Goal: Entertainment & Leisure: Consume media (video, audio)

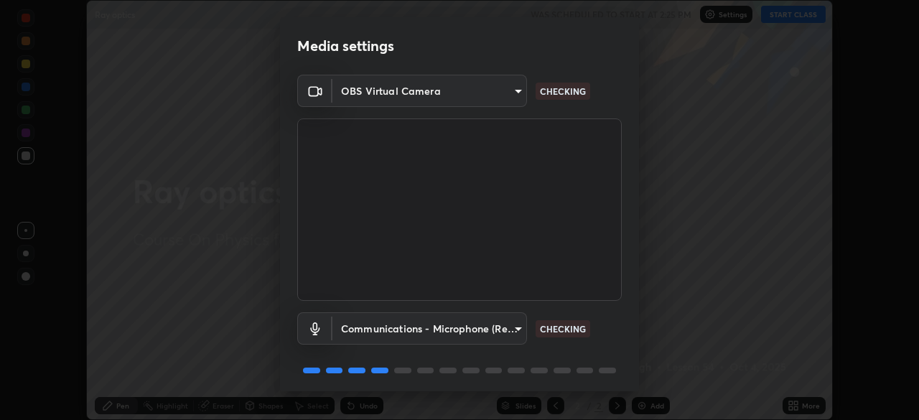
scroll to position [51, 0]
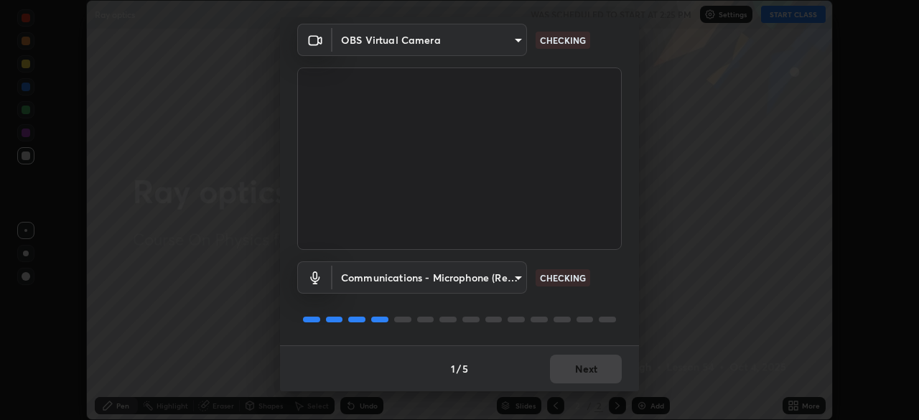
click at [507, 281] on body "Erase all Ray optics WAS SCHEDULED TO START AT 2:25 PM Settings START CLASS Set…" at bounding box center [459, 210] width 919 height 420
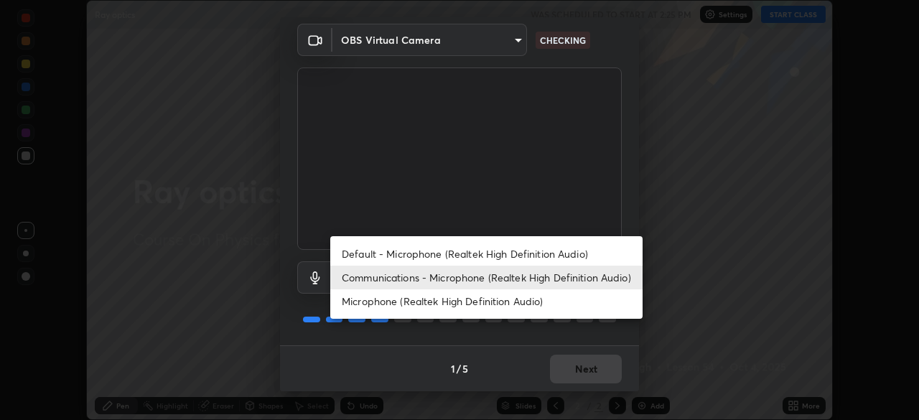
click at [518, 256] on li "Default - Microphone (Realtek High Definition Audio)" at bounding box center [486, 254] width 312 height 24
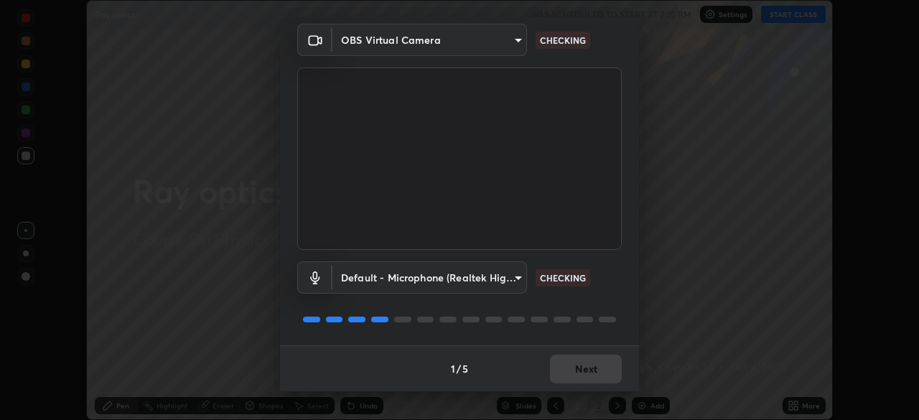
click at [510, 280] on body "Erase all Ray optics WAS SCHEDULED TO START AT 2:25 PM Settings START CLASS Set…" at bounding box center [459, 210] width 919 height 420
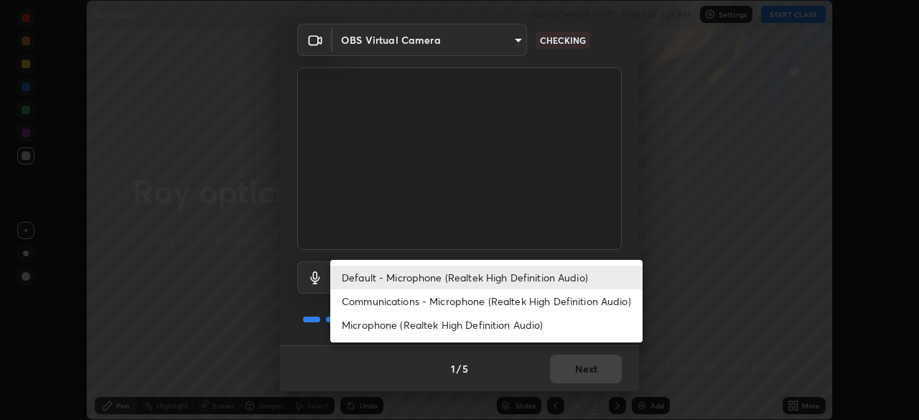
click at [541, 302] on li "Communications - Microphone (Realtek High Definition Audio)" at bounding box center [486, 301] width 312 height 24
type input "communications"
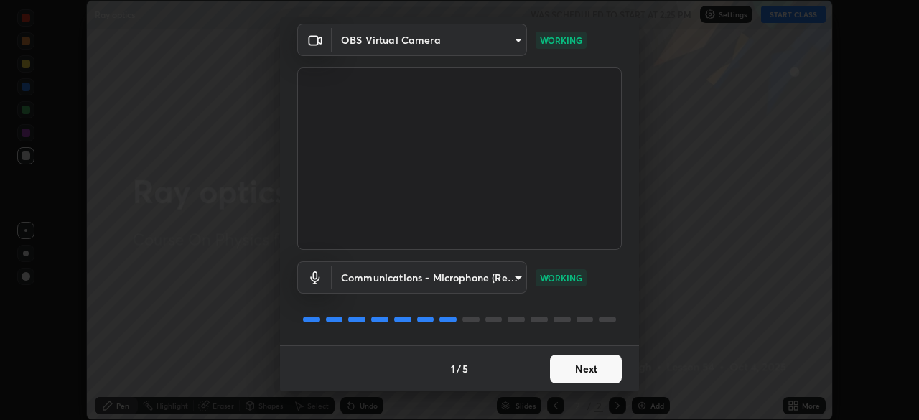
click at [599, 370] on button "Next" at bounding box center [586, 369] width 72 height 29
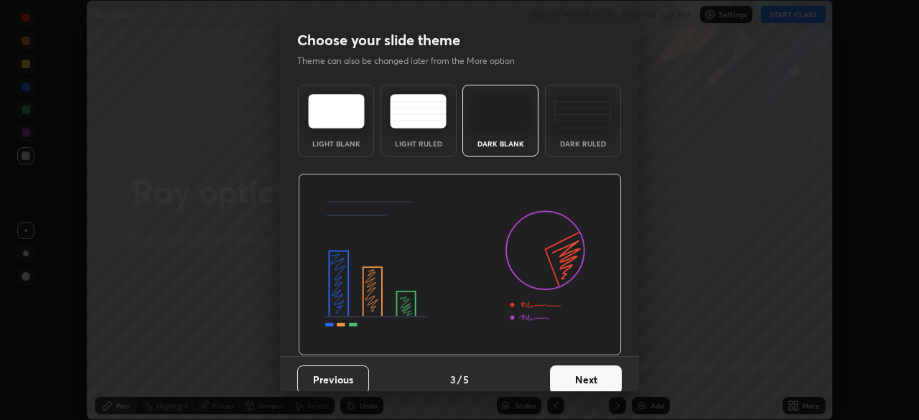
click at [599, 378] on button "Next" at bounding box center [586, 379] width 72 height 29
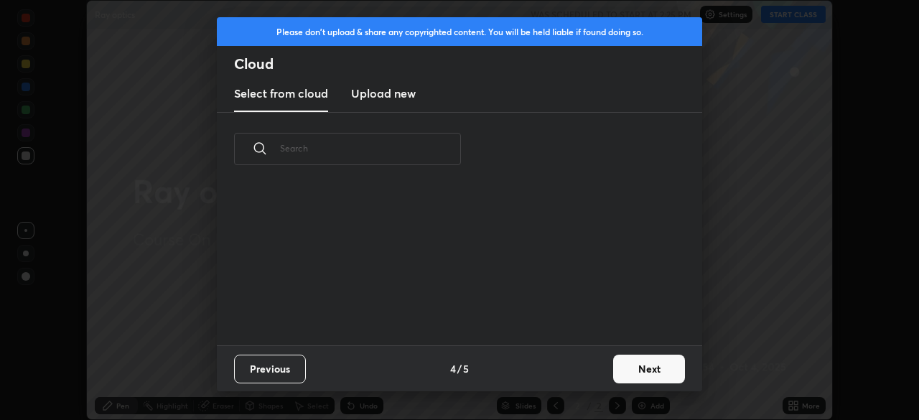
click at [599, 377] on div "Previous 4 / 5 Next" at bounding box center [459, 368] width 485 height 46
click at [600, 375] on div "Previous 4 / 5 Next" at bounding box center [459, 368] width 485 height 46
click at [630, 370] on button "Next" at bounding box center [649, 369] width 72 height 29
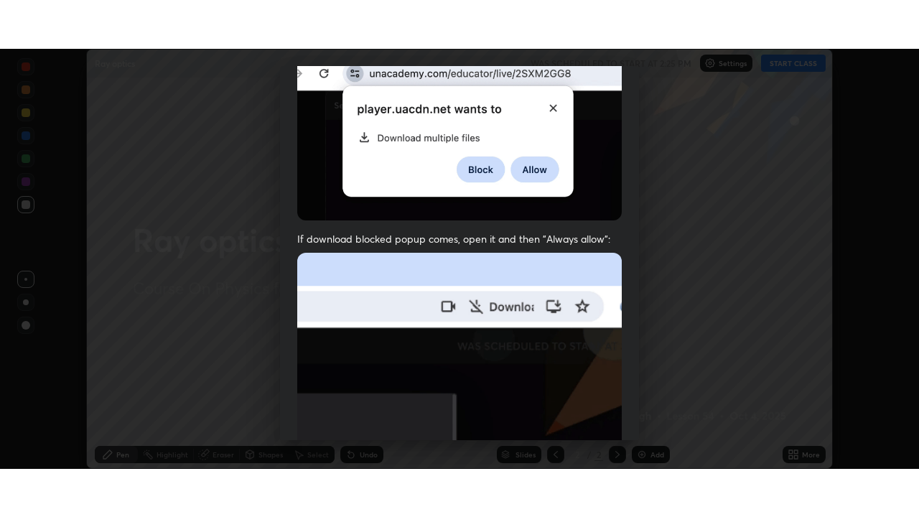
scroll to position [344, 0]
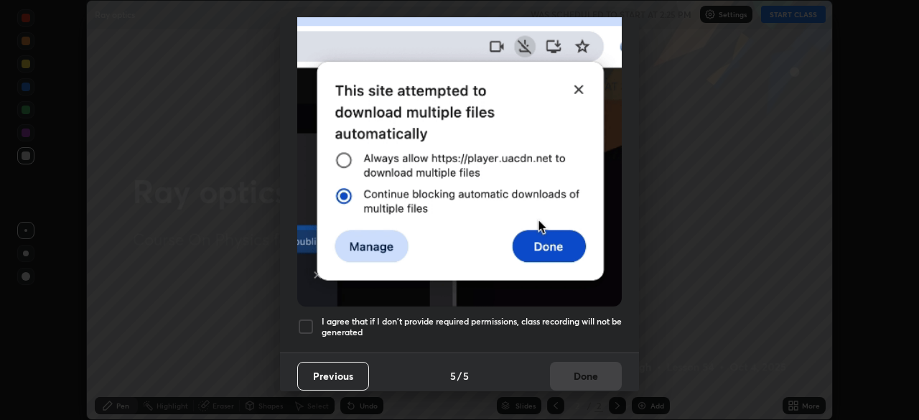
click at [574, 316] on h5 "I agree that if I don't provide required permissions, class recording will not …" at bounding box center [472, 327] width 300 height 22
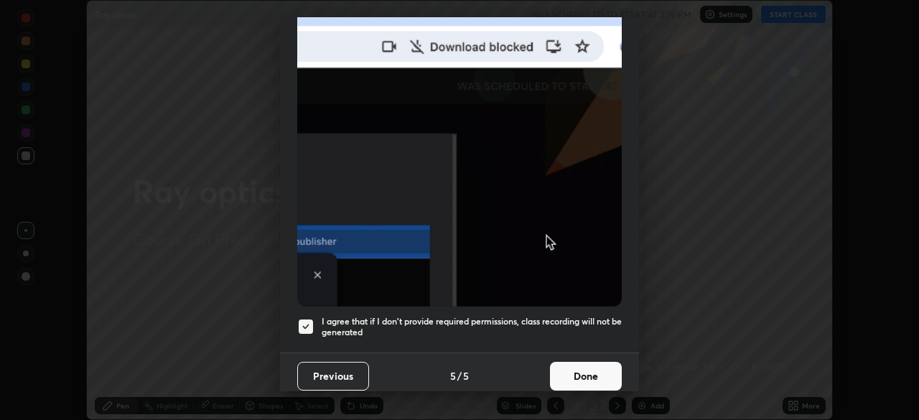
click at [599, 375] on button "Done" at bounding box center [586, 376] width 72 height 29
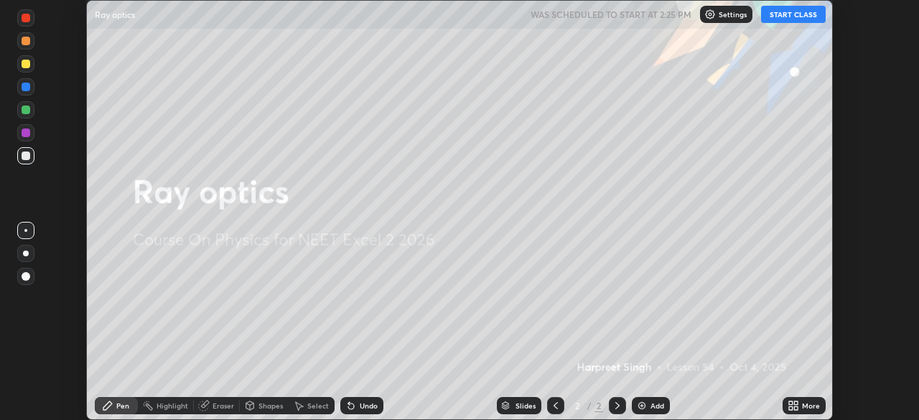
click at [790, 408] on icon at bounding box center [791, 408] width 4 height 4
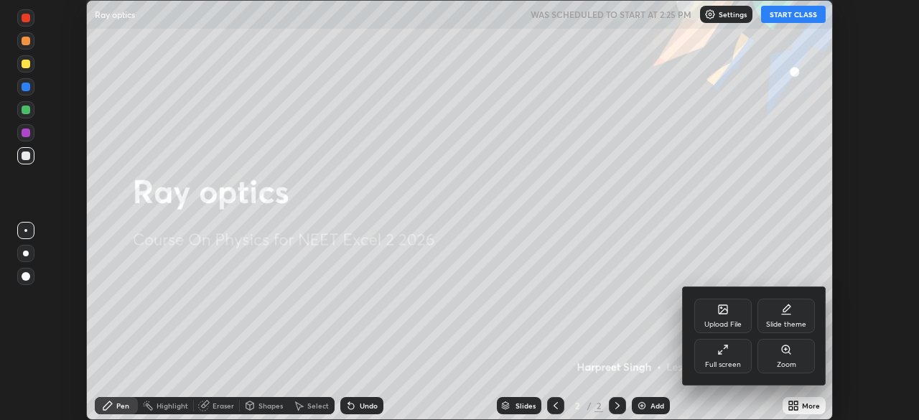
click at [726, 356] on div "Full screen" at bounding box center [722, 356] width 57 height 34
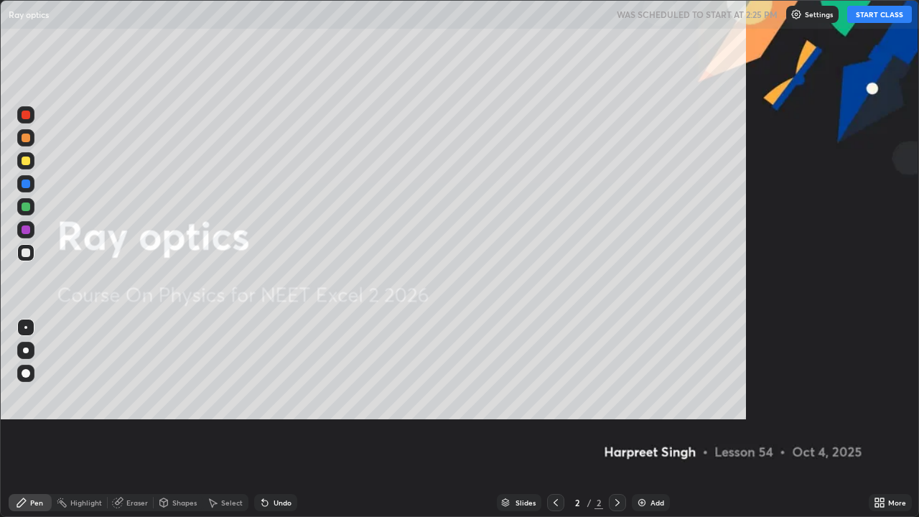
scroll to position [517, 919]
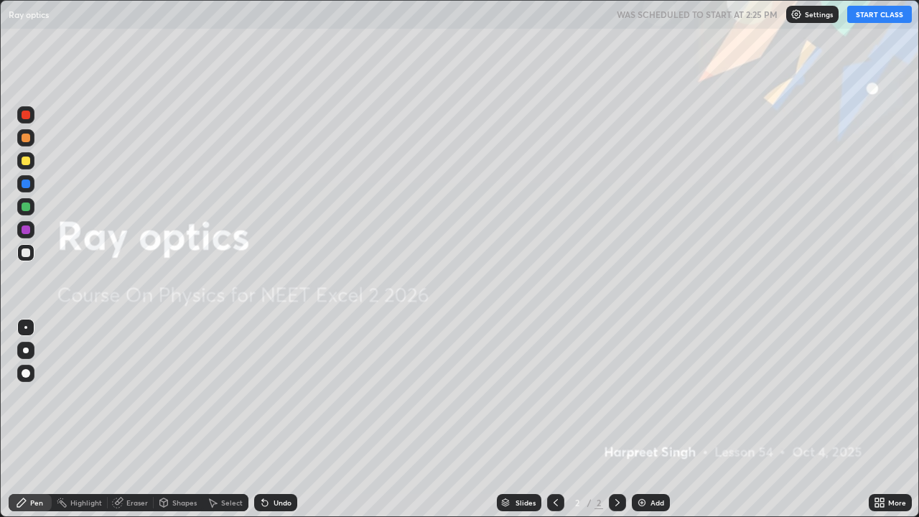
click at [876, 17] on button "START CLASS" at bounding box center [879, 14] width 65 height 17
click at [653, 419] on div "Add" at bounding box center [657, 502] width 14 height 7
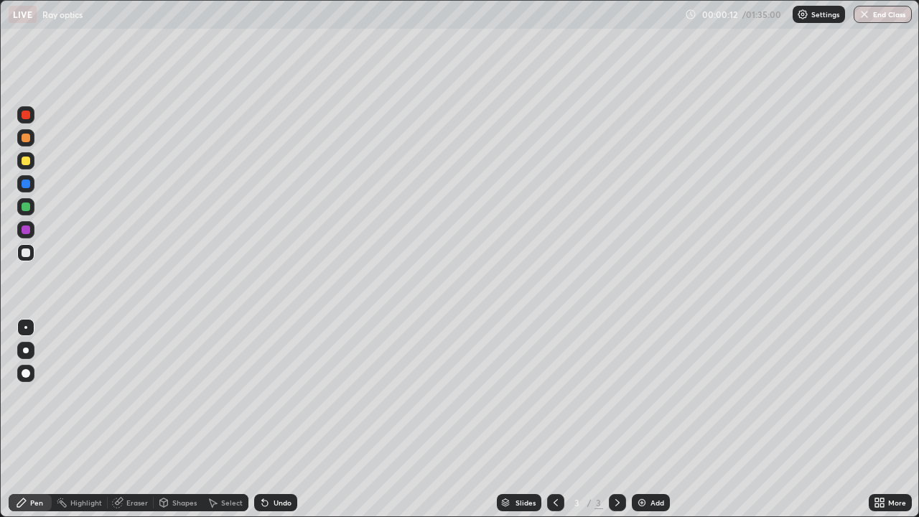
click at [24, 141] on div at bounding box center [26, 138] width 9 height 9
click at [25, 253] on div at bounding box center [26, 252] width 9 height 9
click at [29, 255] on div at bounding box center [26, 252] width 9 height 9
click at [27, 163] on div at bounding box center [26, 161] width 9 height 9
click at [24, 248] on div at bounding box center [26, 252] width 9 height 9
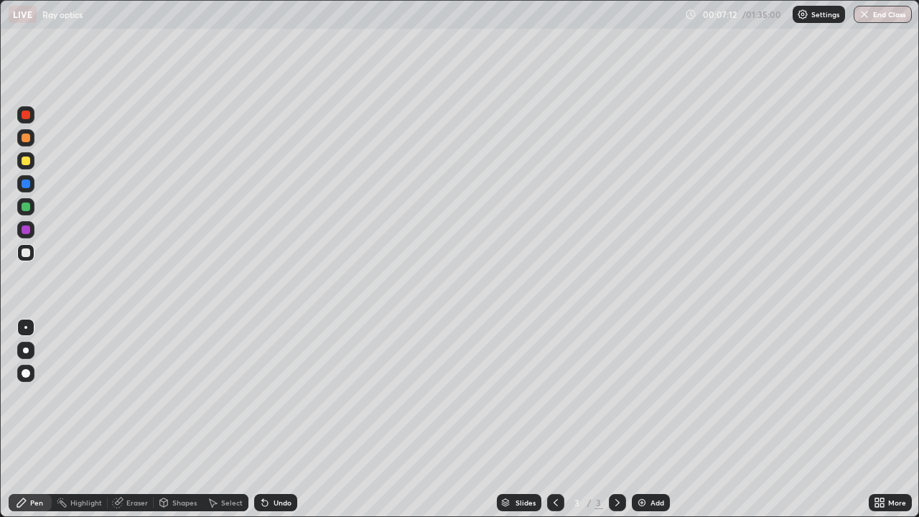
click at [24, 159] on div at bounding box center [26, 161] width 9 height 9
click at [27, 250] on div at bounding box center [26, 252] width 9 height 9
click at [140, 419] on div "Eraser" at bounding box center [137, 502] width 22 height 7
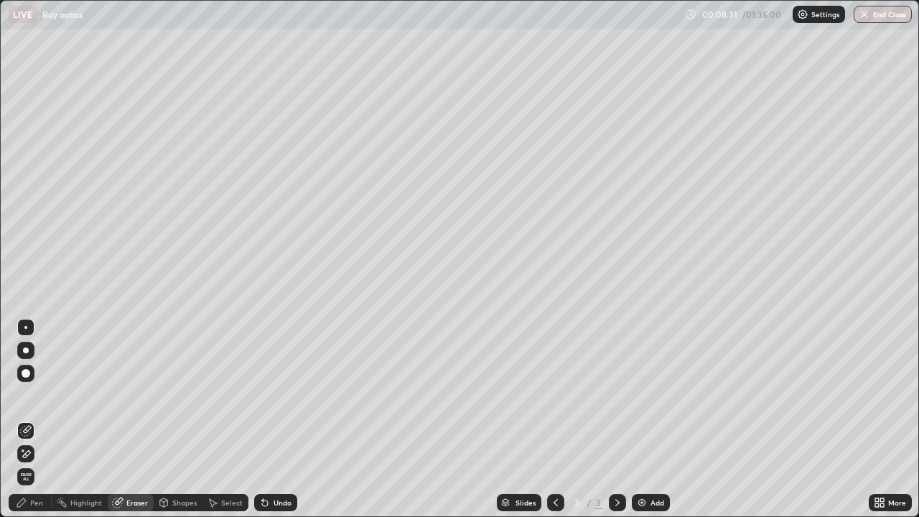
click at [34, 419] on div "Pen" at bounding box center [30, 502] width 43 height 17
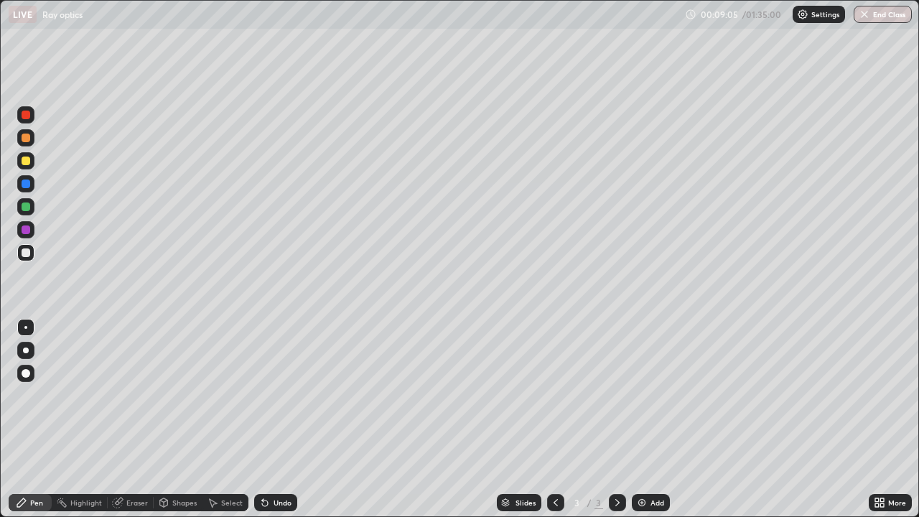
click at [140, 419] on div "Eraser" at bounding box center [137, 502] width 22 height 7
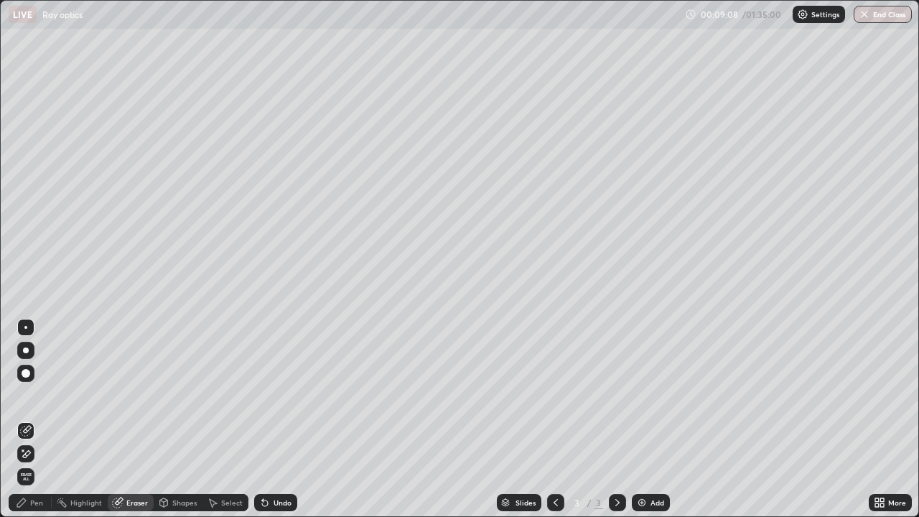
click at [33, 419] on div "Pen" at bounding box center [30, 502] width 43 height 17
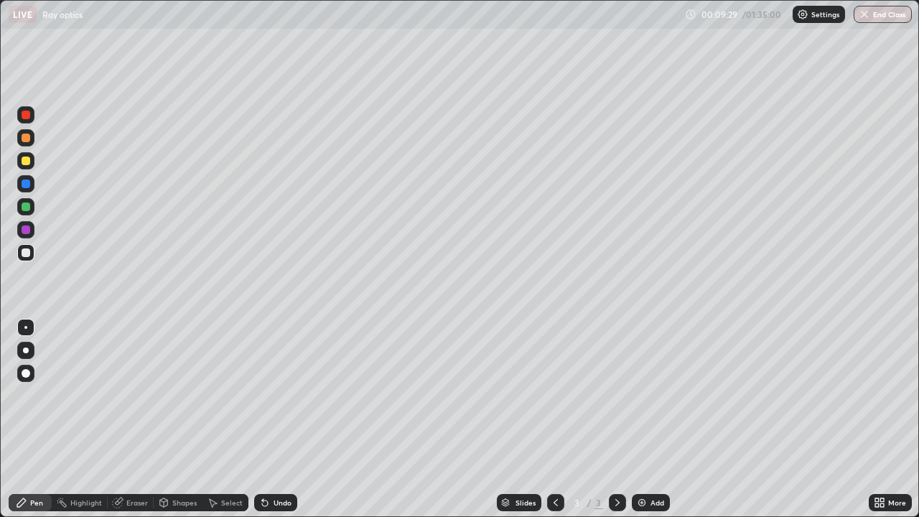
click at [138, 419] on div "Eraser" at bounding box center [137, 502] width 22 height 7
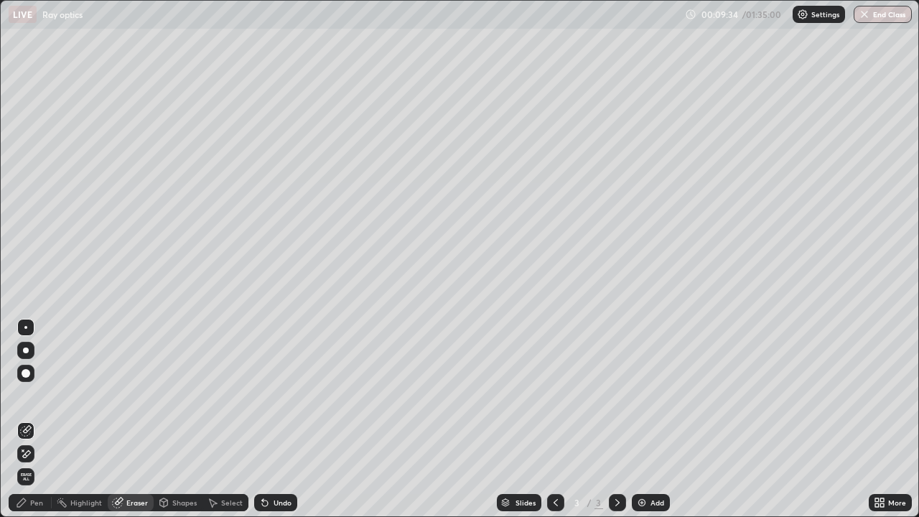
click at [36, 419] on div "Pen" at bounding box center [36, 502] width 13 height 7
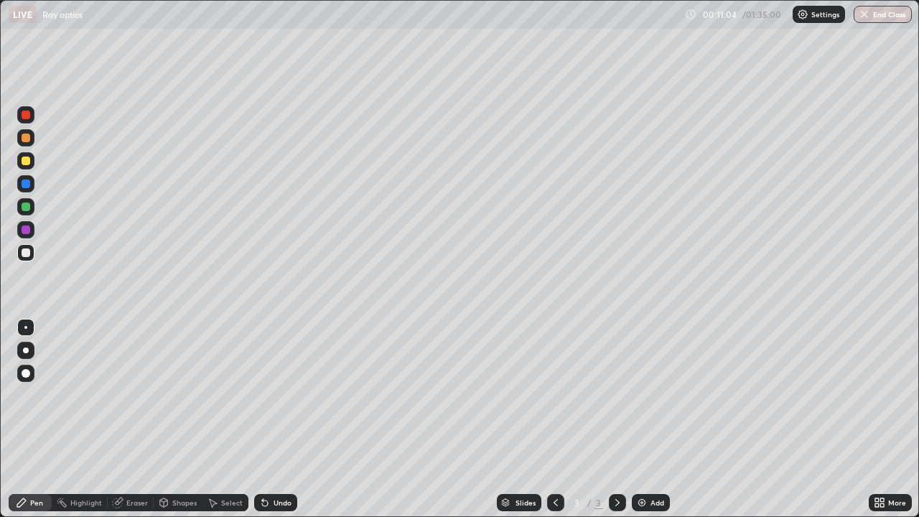
click at [27, 163] on div at bounding box center [26, 161] width 9 height 9
click at [653, 419] on div "Add" at bounding box center [657, 502] width 14 height 7
click at [24, 250] on div at bounding box center [26, 252] width 9 height 9
click at [25, 161] on div at bounding box center [26, 161] width 9 height 9
click at [27, 251] on div at bounding box center [26, 252] width 9 height 9
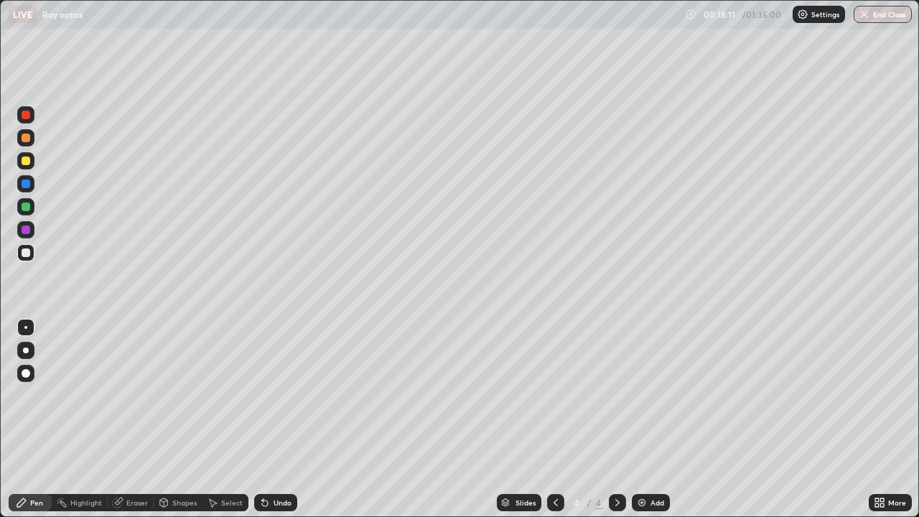
click at [24, 208] on div at bounding box center [26, 206] width 9 height 9
click at [27, 253] on div at bounding box center [26, 252] width 9 height 9
click at [22, 117] on div at bounding box center [26, 115] width 9 height 9
click at [27, 258] on div at bounding box center [25, 252] width 17 height 17
click at [651, 419] on div "Add" at bounding box center [657, 502] width 14 height 7
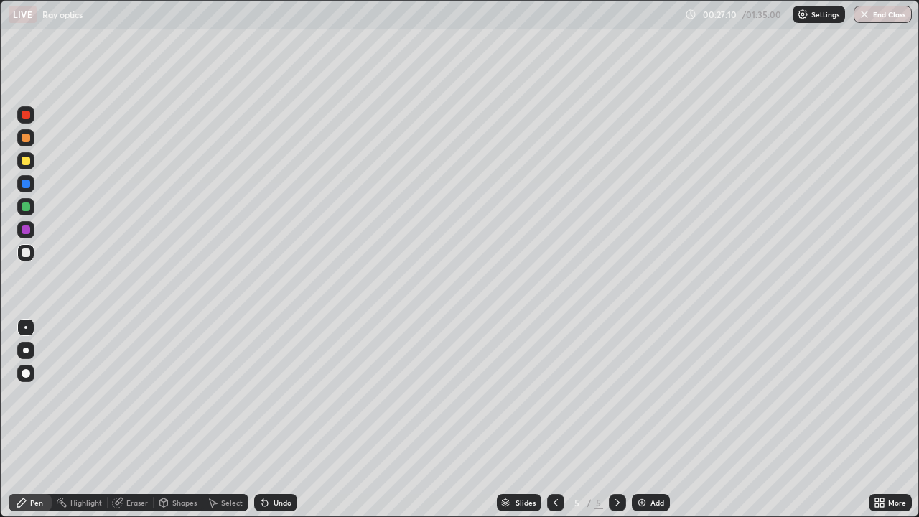
click at [139, 419] on div "Eraser" at bounding box center [137, 502] width 22 height 7
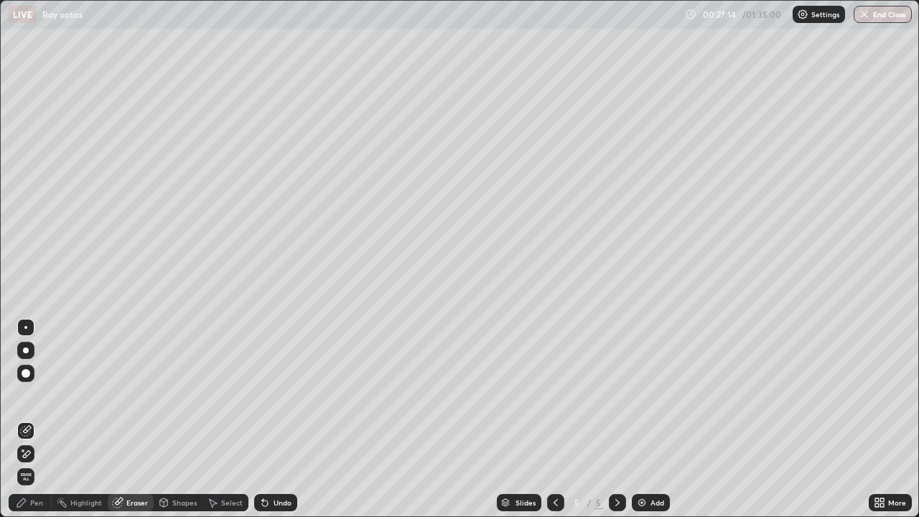
click at [40, 419] on div "Pen" at bounding box center [30, 502] width 43 height 17
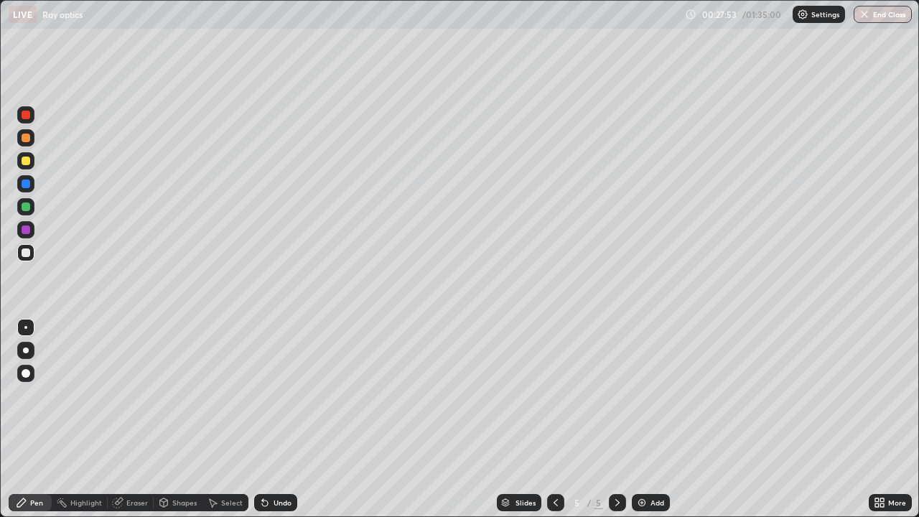
click at [25, 253] on div at bounding box center [26, 252] width 9 height 9
click at [27, 159] on div at bounding box center [26, 161] width 9 height 9
click at [29, 259] on div at bounding box center [25, 252] width 17 height 17
click at [135, 419] on div "Eraser" at bounding box center [137, 502] width 22 height 7
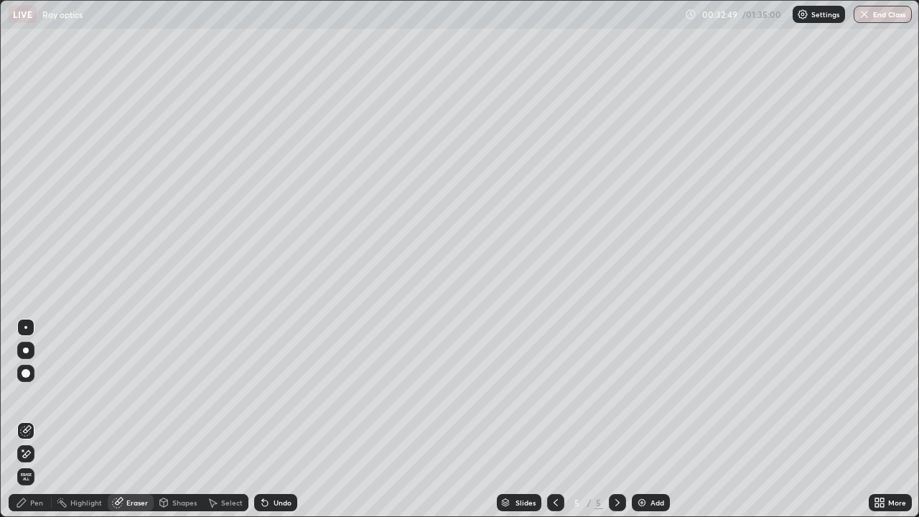
click at [39, 419] on div "Pen" at bounding box center [36, 502] width 13 height 7
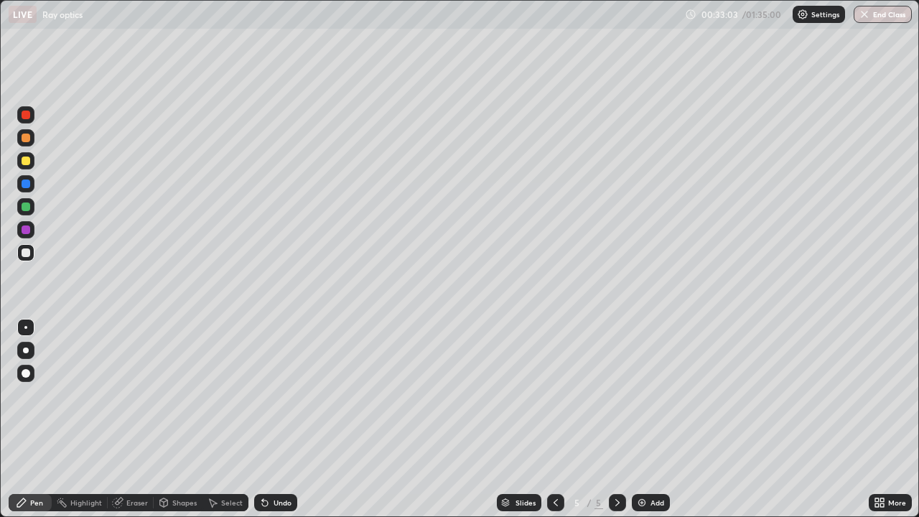
click at [136, 419] on div "Eraser" at bounding box center [137, 502] width 22 height 7
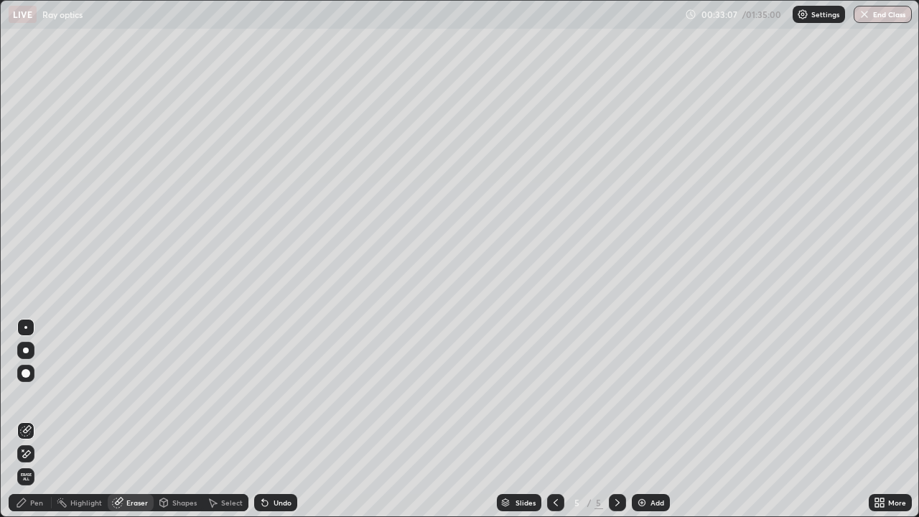
click at [37, 419] on div "Pen" at bounding box center [36, 502] width 13 height 7
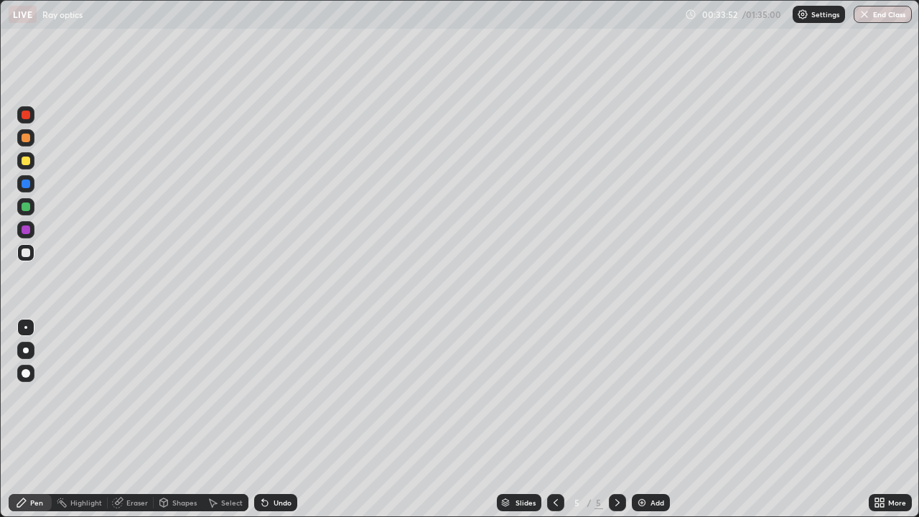
click at [32, 160] on div at bounding box center [25, 160] width 17 height 17
click at [654, 419] on div "Add" at bounding box center [657, 502] width 14 height 7
click at [29, 254] on div at bounding box center [26, 252] width 9 height 9
click at [29, 162] on div at bounding box center [26, 161] width 9 height 9
click at [135, 419] on div "Eraser" at bounding box center [137, 502] width 22 height 7
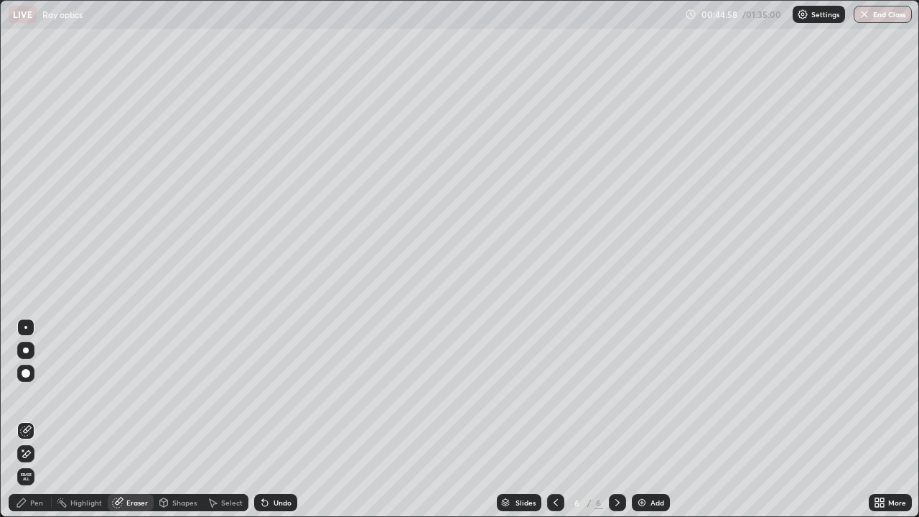
click at [39, 419] on div "Pen" at bounding box center [36, 502] width 13 height 7
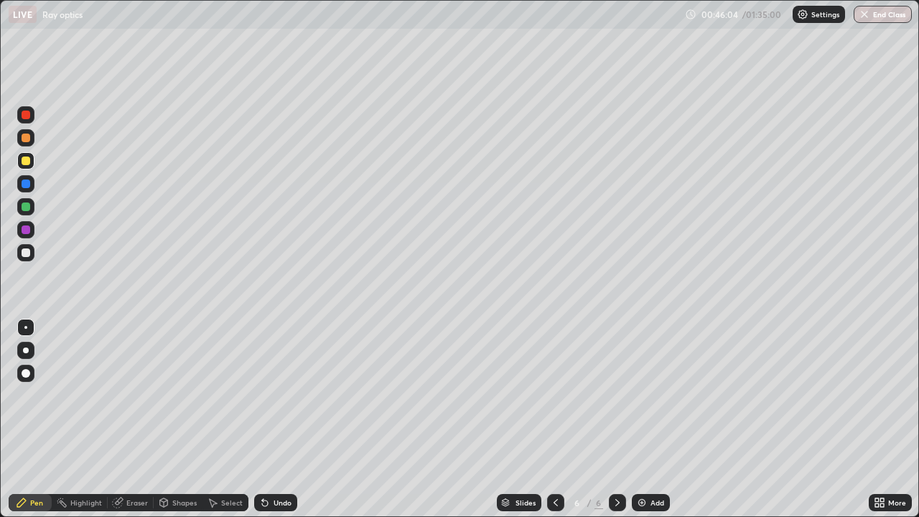
click at [131, 419] on div "Eraser" at bounding box center [137, 502] width 22 height 7
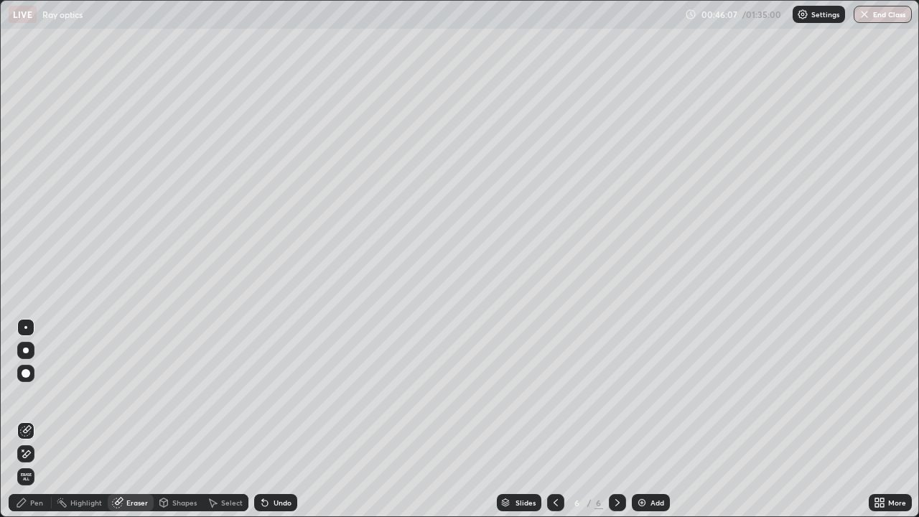
click at [39, 419] on div "Pen" at bounding box center [36, 502] width 13 height 7
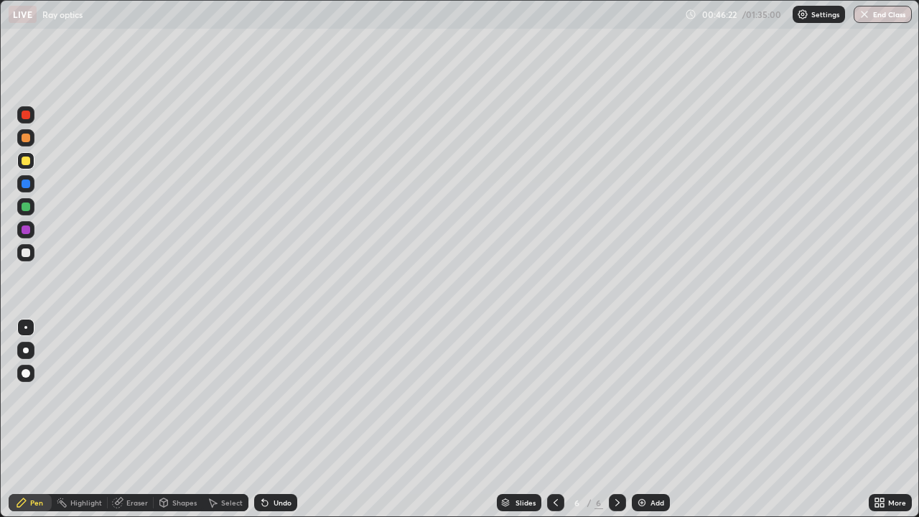
click at [29, 185] on div at bounding box center [26, 183] width 9 height 9
click at [24, 256] on div at bounding box center [26, 252] width 9 height 9
click at [141, 419] on div "Eraser" at bounding box center [137, 502] width 22 height 7
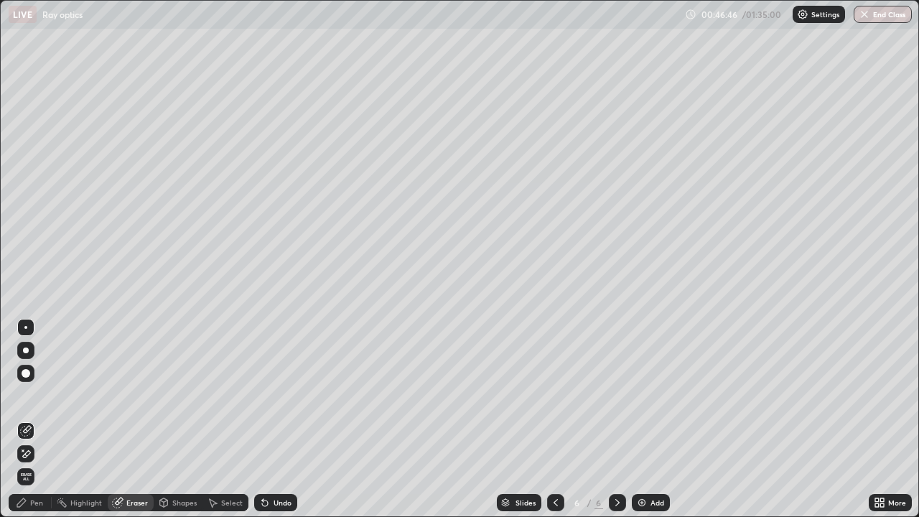
click at [40, 419] on div "Pen" at bounding box center [36, 502] width 13 height 7
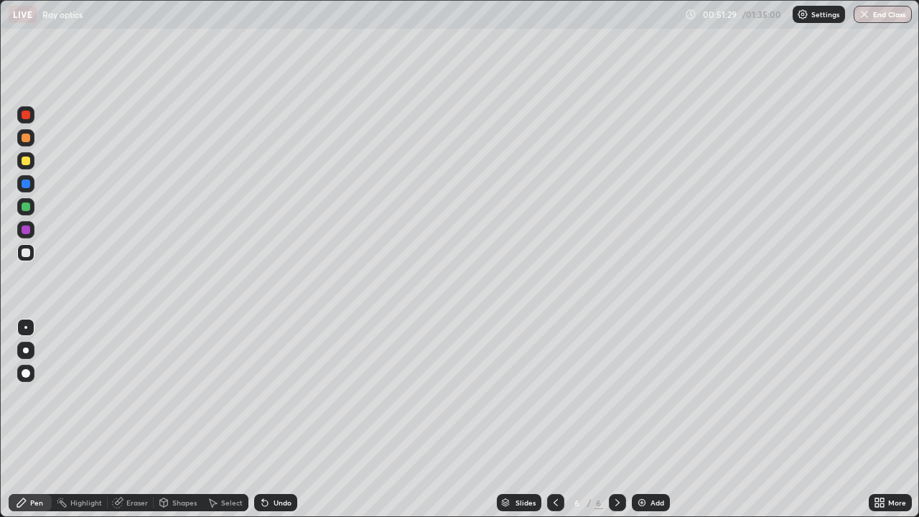
click at [653, 419] on div "Add" at bounding box center [657, 502] width 14 height 7
click at [31, 162] on div at bounding box center [25, 160] width 17 height 17
click at [132, 419] on div "Eraser" at bounding box center [137, 502] width 22 height 7
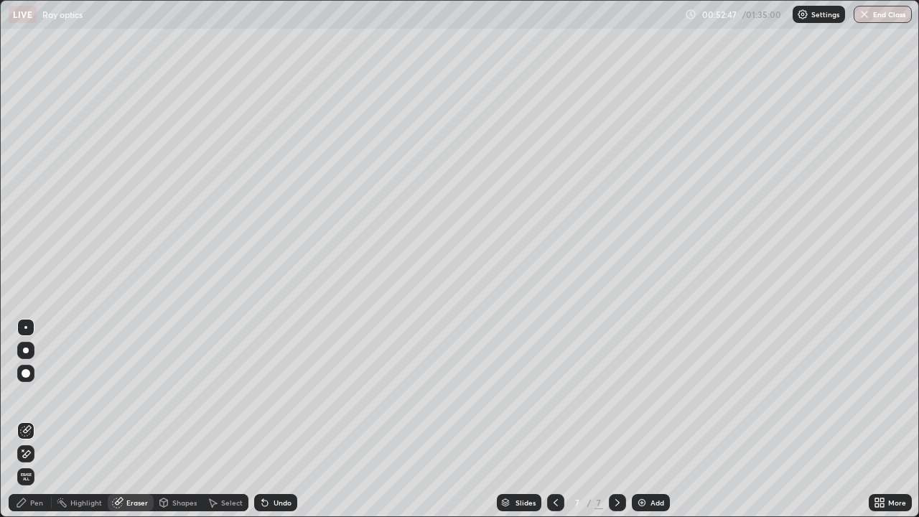
click at [39, 419] on div "Pen" at bounding box center [36, 502] width 13 height 7
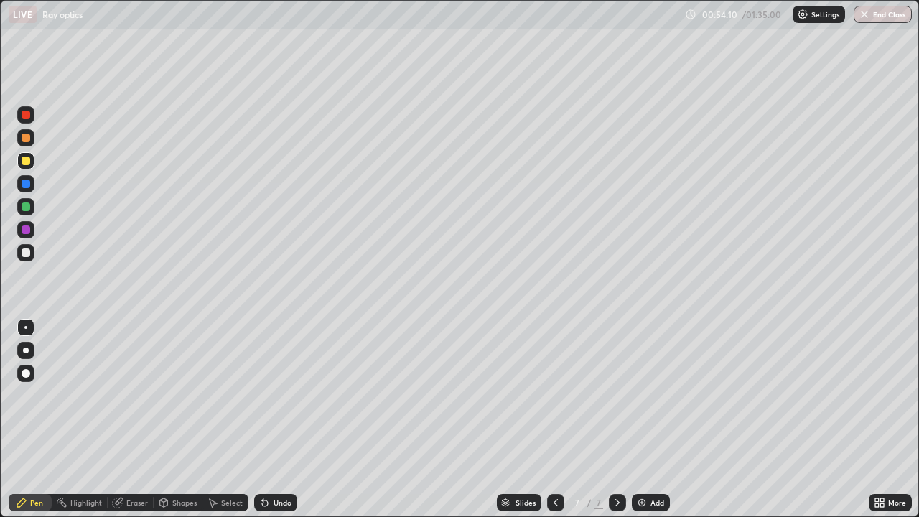
click at [32, 252] on div at bounding box center [25, 252] width 17 height 17
click at [144, 419] on div "Eraser" at bounding box center [137, 502] width 22 height 7
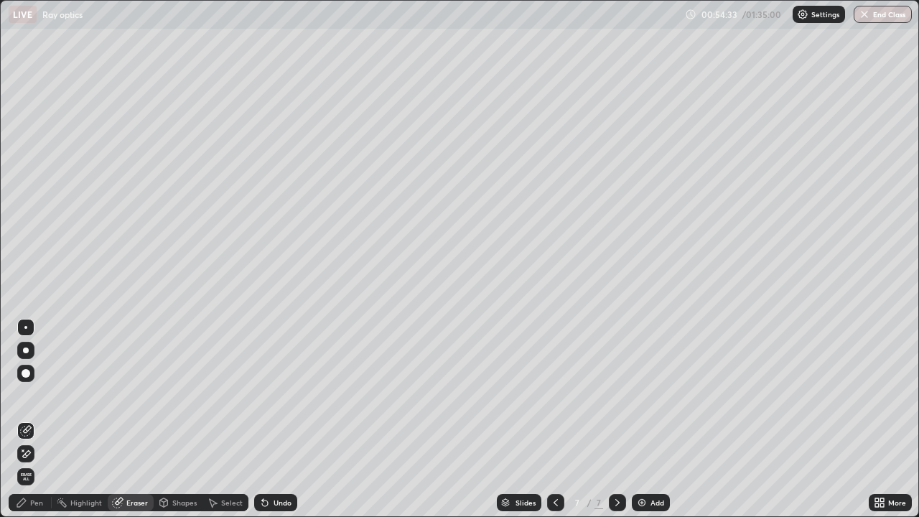
click at [39, 419] on div "Pen" at bounding box center [36, 502] width 13 height 7
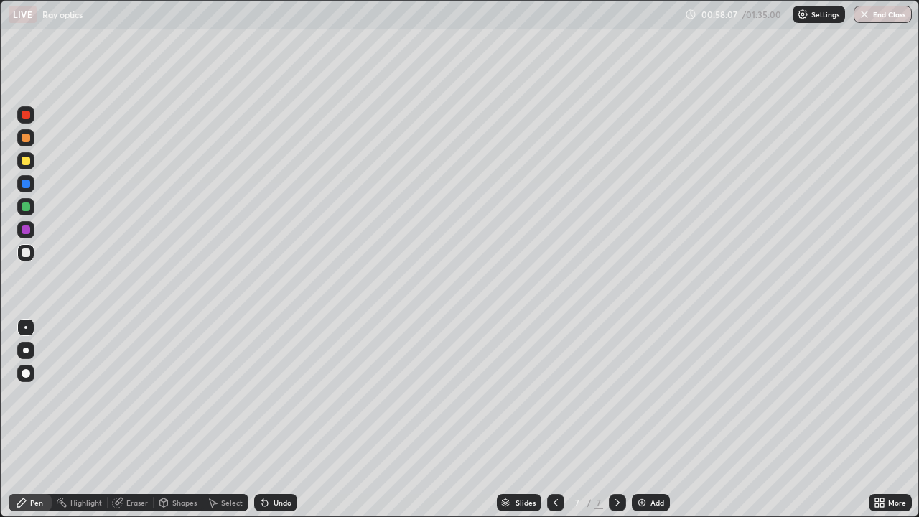
click at [28, 161] on div at bounding box center [26, 161] width 9 height 9
click at [23, 141] on div at bounding box center [26, 138] width 9 height 9
click at [22, 210] on div at bounding box center [26, 206] width 9 height 9
click at [29, 185] on div at bounding box center [26, 183] width 9 height 9
click at [29, 255] on div at bounding box center [26, 252] width 9 height 9
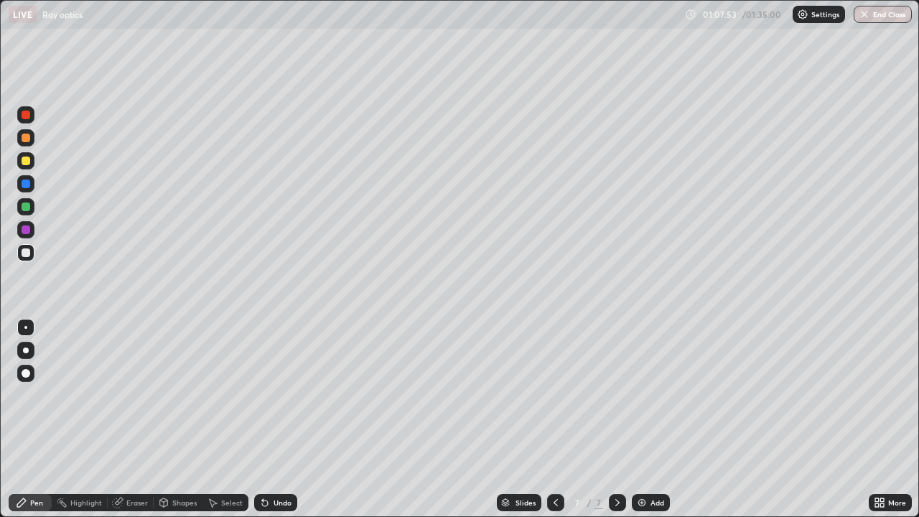
click at [659, 419] on div "Add" at bounding box center [651, 502] width 38 height 17
click at [27, 162] on div at bounding box center [26, 161] width 9 height 9
click at [135, 419] on div "Eraser" at bounding box center [137, 502] width 22 height 7
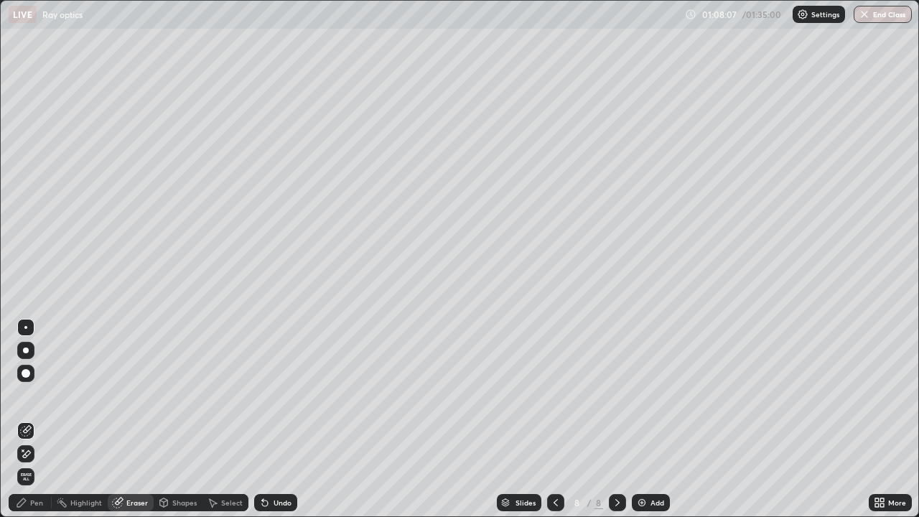
click at [34, 419] on div "Pen" at bounding box center [36, 502] width 13 height 7
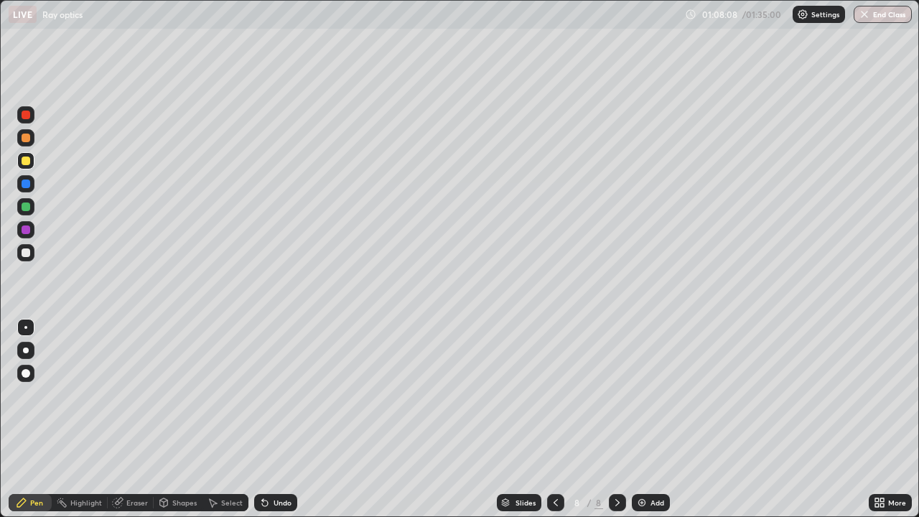
click at [23, 250] on div at bounding box center [26, 252] width 9 height 9
click at [136, 419] on div "Eraser" at bounding box center [137, 502] width 22 height 7
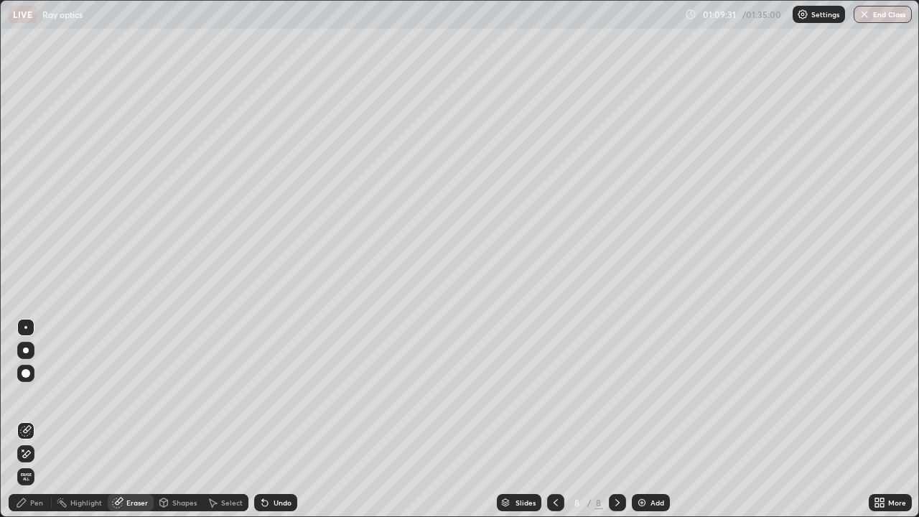
click at [45, 419] on div "Pen" at bounding box center [30, 502] width 43 height 17
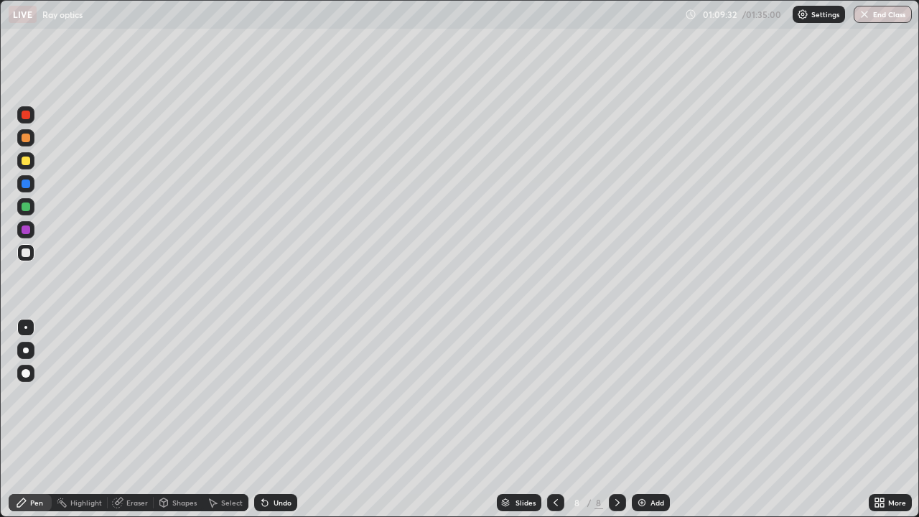
click at [26, 158] on div at bounding box center [26, 161] width 9 height 9
click at [27, 162] on div at bounding box center [26, 161] width 9 height 9
click at [27, 210] on div at bounding box center [26, 206] width 9 height 9
click at [655, 419] on div "Add" at bounding box center [657, 502] width 14 height 7
click at [651, 419] on div "Add" at bounding box center [657, 502] width 14 height 7
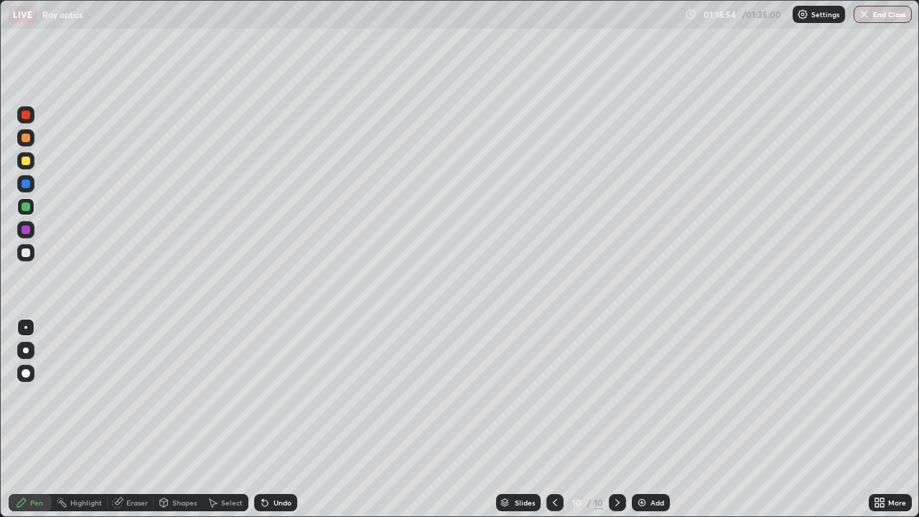
click at [552, 419] on icon at bounding box center [554, 502] width 11 height 11
click at [27, 159] on div at bounding box center [26, 161] width 9 height 9
click at [27, 253] on div at bounding box center [26, 252] width 9 height 9
click at [25, 159] on div at bounding box center [26, 161] width 9 height 9
click at [24, 253] on div at bounding box center [26, 252] width 9 height 9
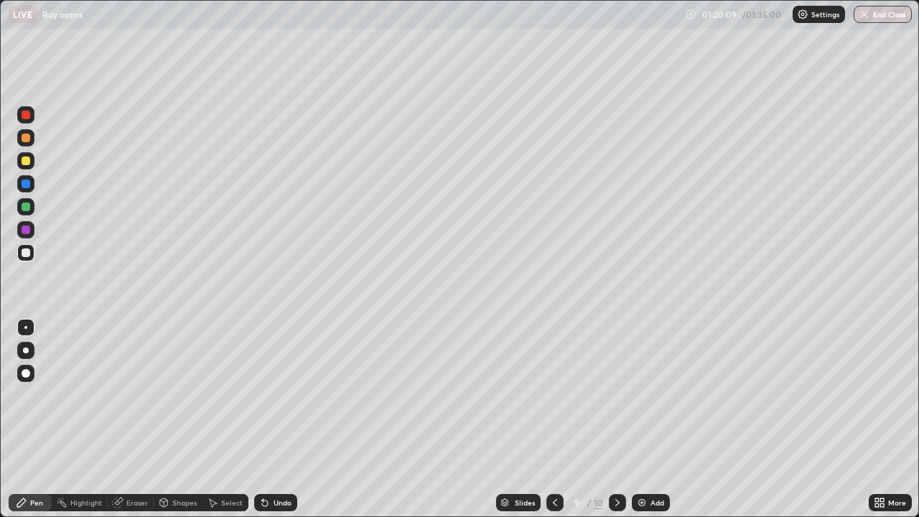
click at [25, 253] on div at bounding box center [26, 252] width 9 height 9
click at [29, 207] on div at bounding box center [26, 206] width 9 height 9
click at [26, 258] on div at bounding box center [25, 252] width 17 height 17
click at [27, 161] on div at bounding box center [26, 161] width 9 height 9
click at [27, 183] on div at bounding box center [26, 183] width 9 height 9
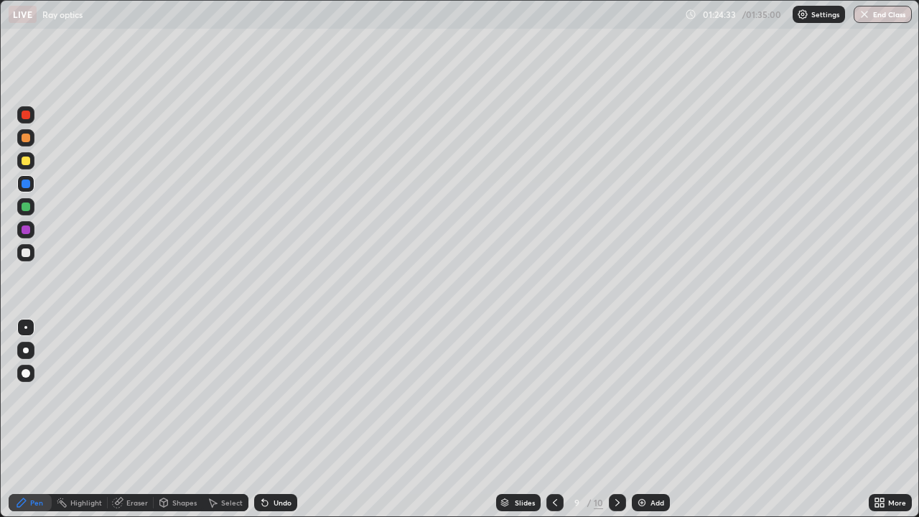
click at [26, 141] on div at bounding box center [26, 138] width 9 height 9
click at [133, 419] on div "Eraser" at bounding box center [137, 502] width 22 height 7
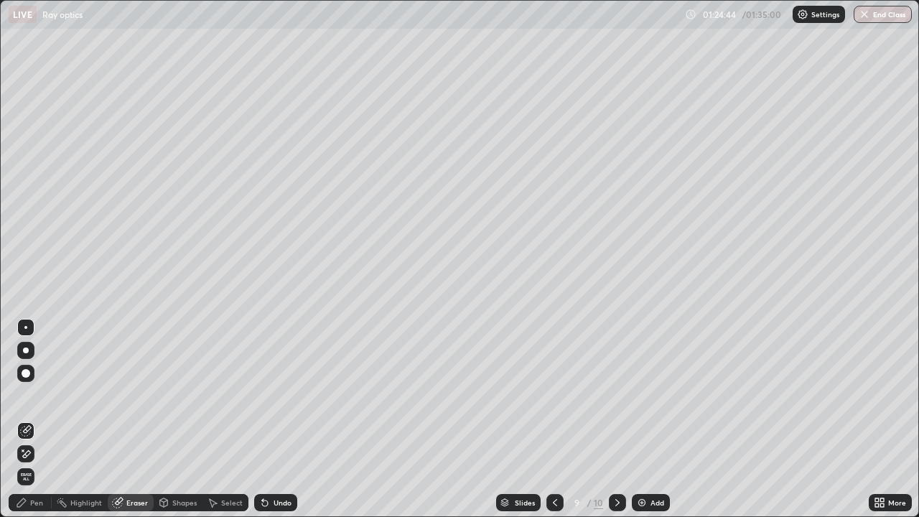
click at [42, 419] on div "Pen" at bounding box center [36, 502] width 13 height 7
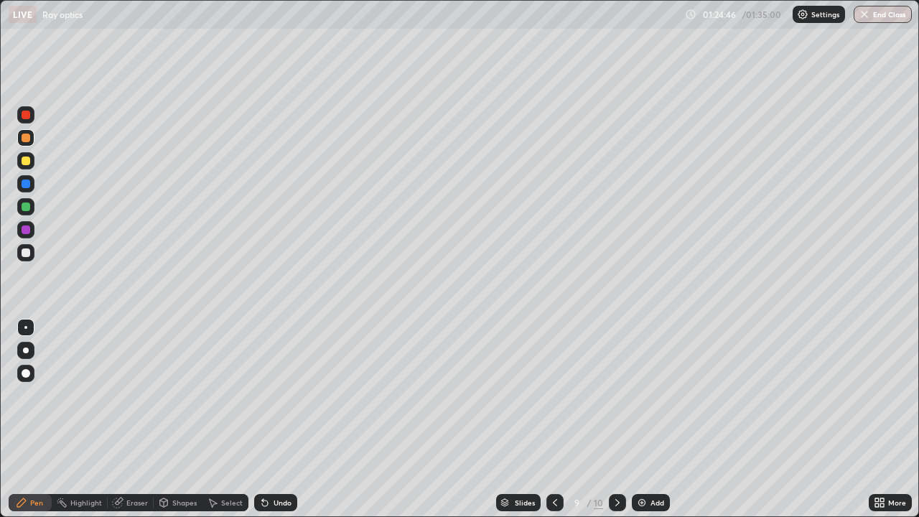
click at [278, 419] on div "Undo" at bounding box center [283, 502] width 18 height 7
click at [26, 139] on div at bounding box center [26, 138] width 9 height 9
click at [616, 419] on icon at bounding box center [617, 502] width 4 height 7
click at [26, 253] on div at bounding box center [26, 252] width 9 height 9
click at [128, 419] on div "Eraser" at bounding box center [137, 502] width 22 height 7
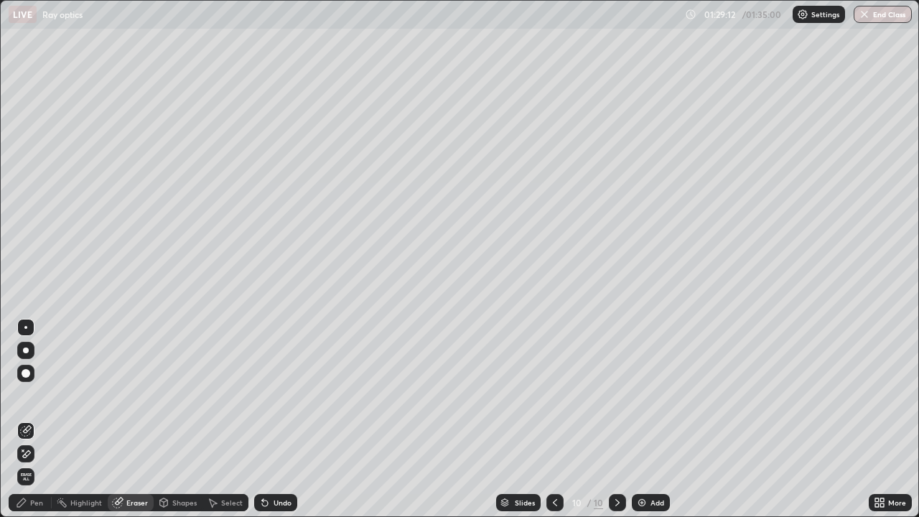
click at [40, 419] on div "Pen" at bounding box center [30, 502] width 43 height 17
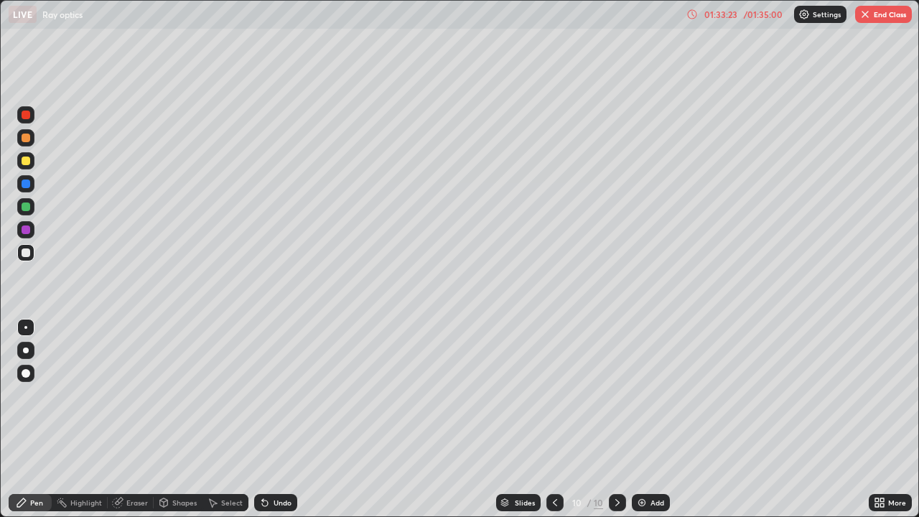
click at [869, 16] on img "button" at bounding box center [864, 14] width 11 height 11
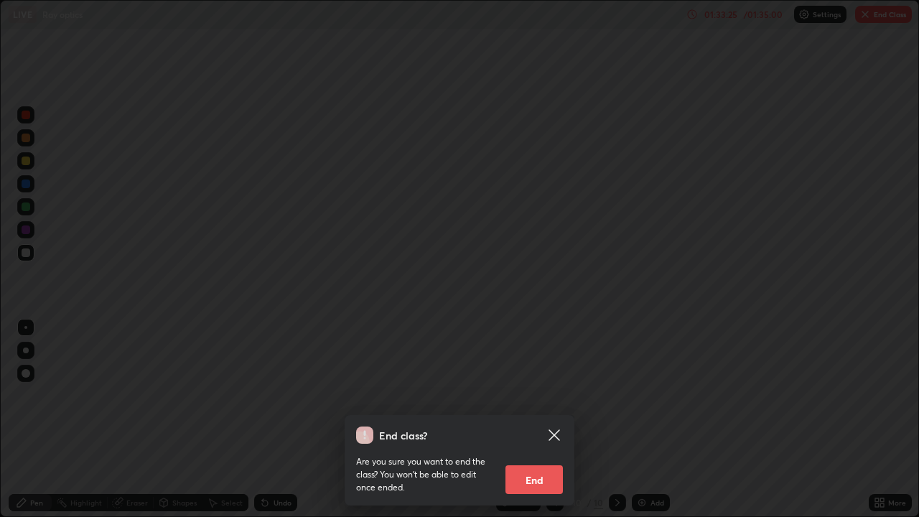
click at [536, 419] on button "End" at bounding box center [533, 479] width 57 height 29
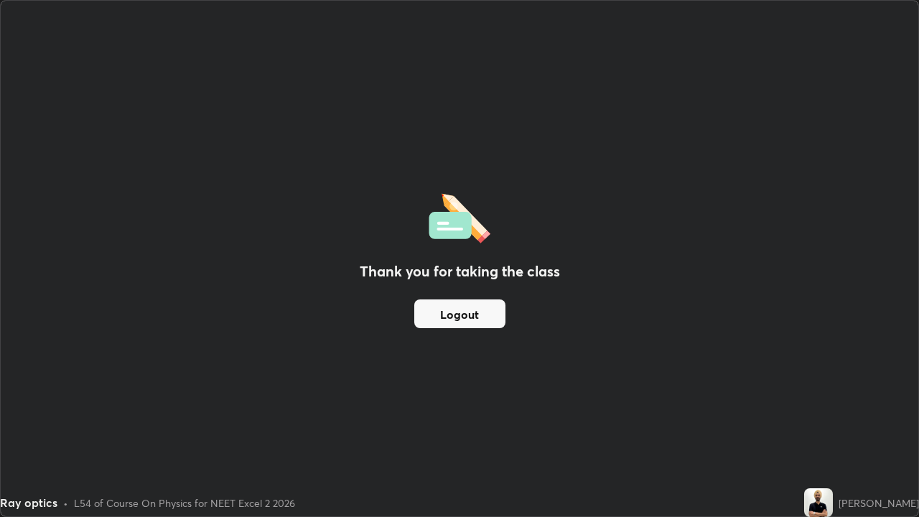
click at [470, 312] on button "Logout" at bounding box center [459, 313] width 91 height 29
